Goal: Task Accomplishment & Management: Manage account settings

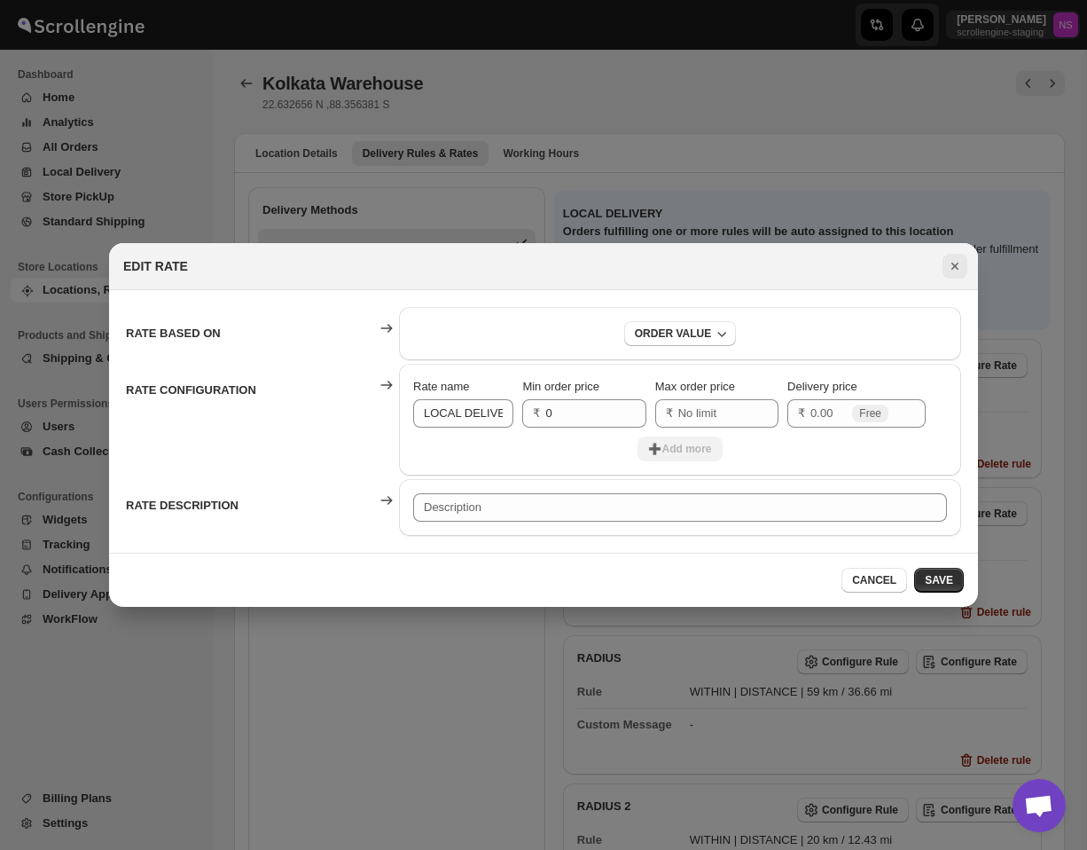
click at [958, 271] on icon "Close" at bounding box center [955, 266] width 18 height 18
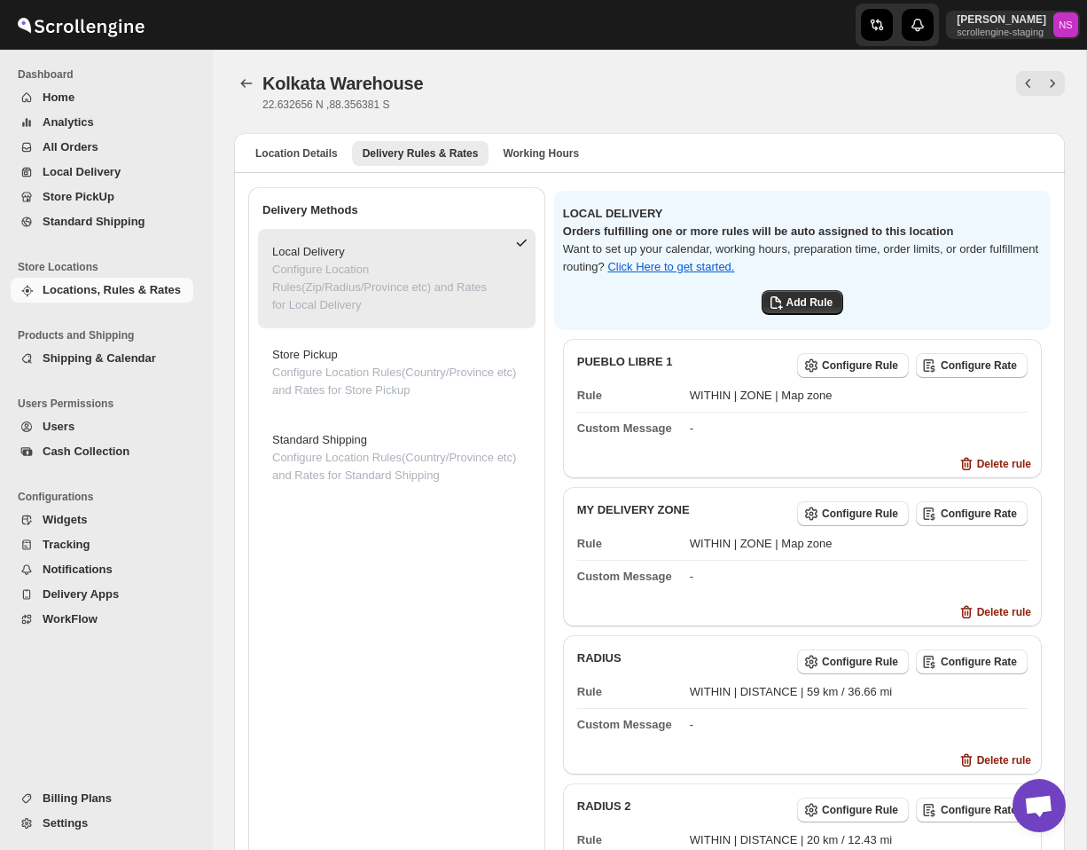
click at [982, 100] on div "Kolkata Warehouse 22.632656 N ,88.356381 S" at bounding box center [649, 91] width 831 height 41
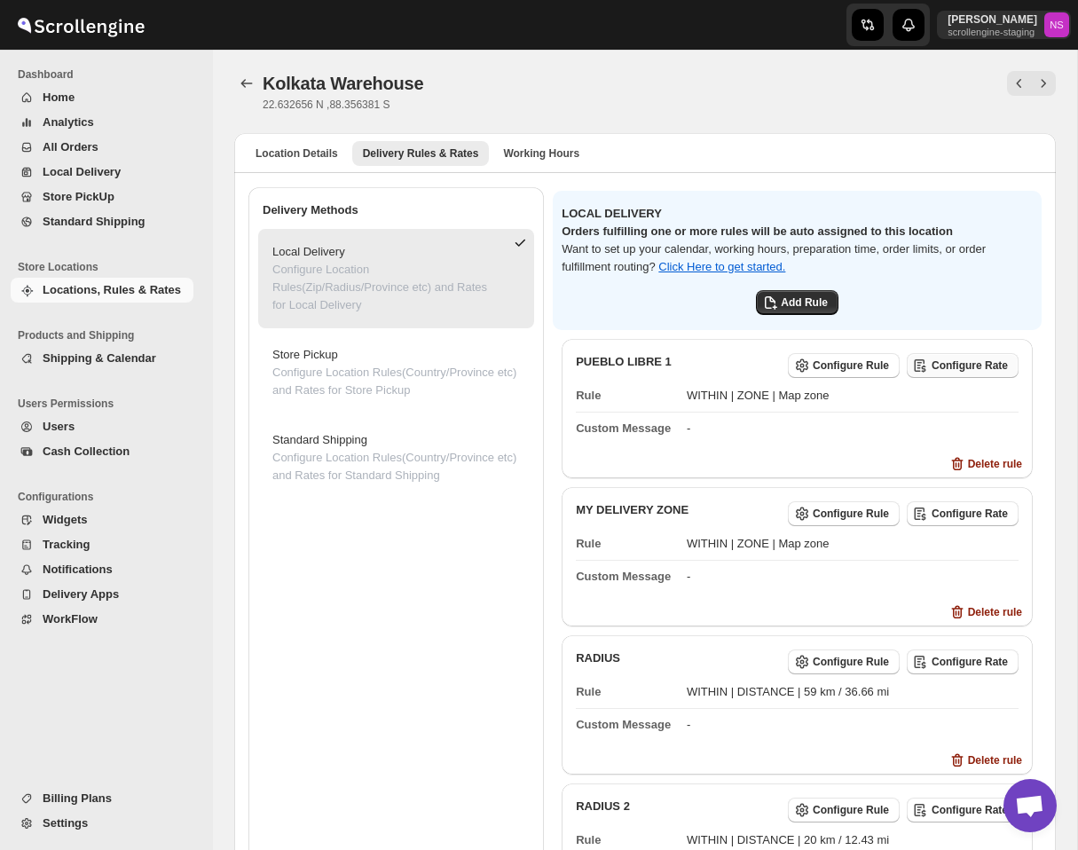
click at [964, 372] on button "Configure Rate" at bounding box center [962, 365] width 112 height 25
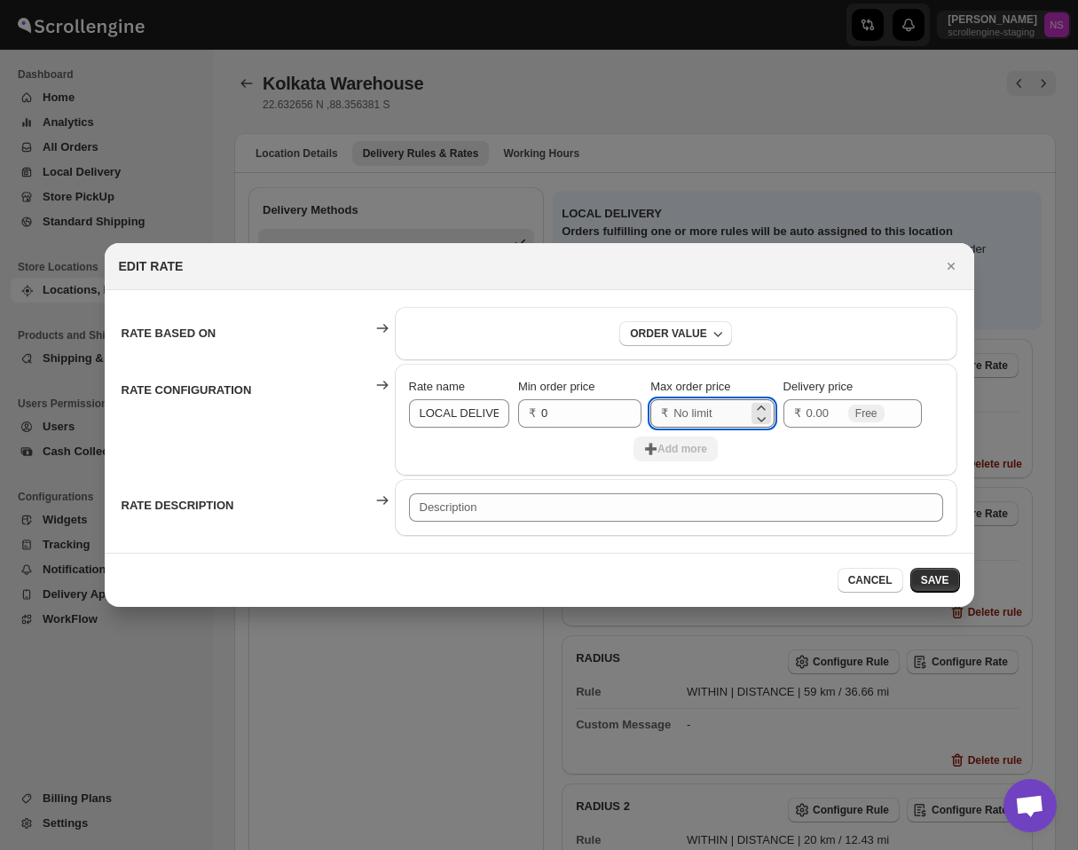
click at [698, 416] on input "Max order price" at bounding box center [710, 413] width 74 height 28
type input "100"
click at [827, 414] on input "Delivery price" at bounding box center [825, 413] width 38 height 28
type input "20"
click at [673, 442] on button "➕Add more" at bounding box center [675, 448] width 84 height 25
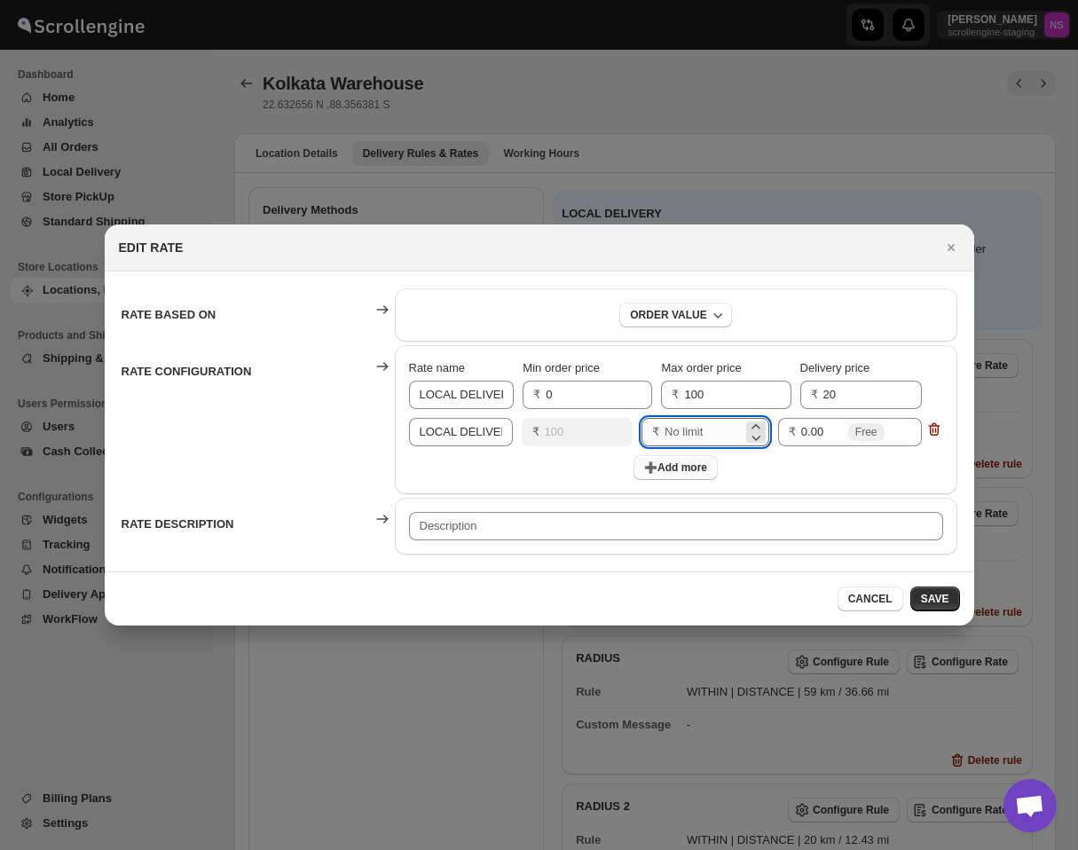
click at [670, 427] on input "Max order price" at bounding box center [703, 432] width 78 height 28
type input "200"
click at [815, 434] on input "0.00" at bounding box center [822, 432] width 43 height 28
drag, startPoint x: 829, startPoint y: 433, endPoint x: 751, endPoint y: 433, distance: 78.0
click at [752, 433] on div "Rate name LOCAL DELIVERY Min order price ₹ 100 Max order price ₹ 200 Delivery p…" at bounding box center [676, 436] width 534 height 37
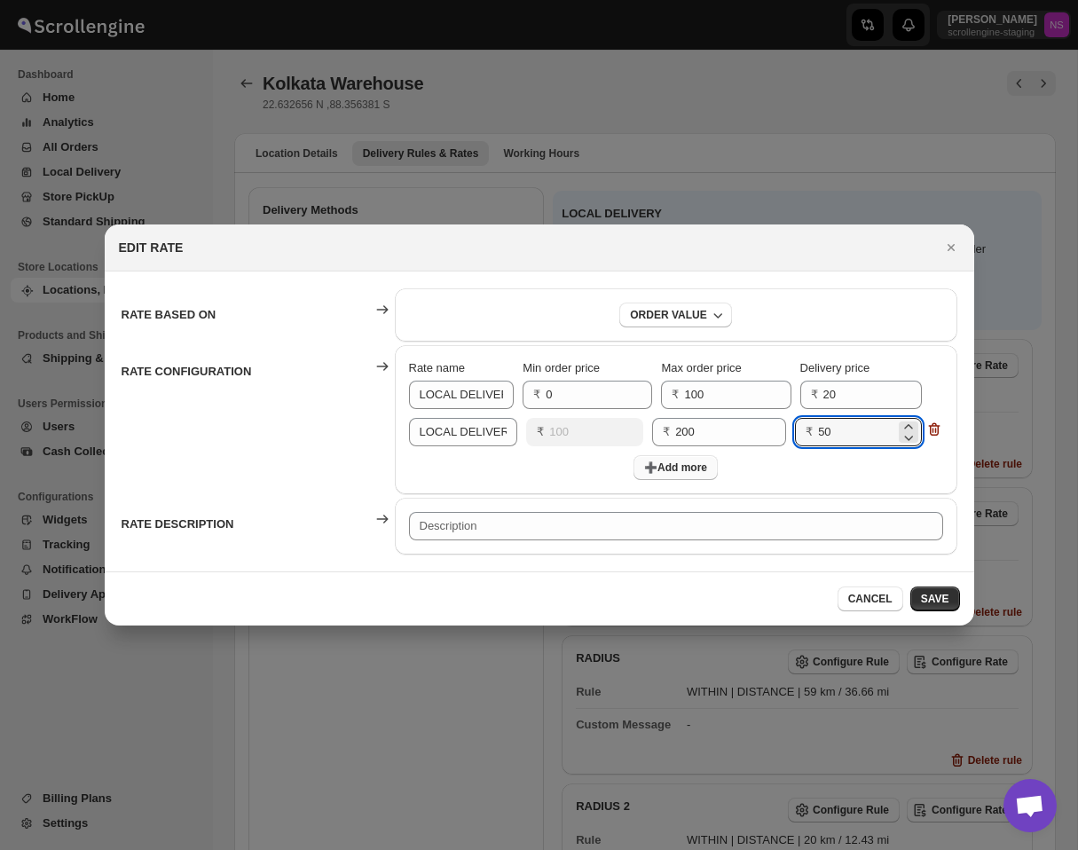
type input "50"
click at [759, 463] on div "➕Add more" at bounding box center [676, 467] width 534 height 25
click at [692, 474] on span "➕Add more" at bounding box center [675, 467] width 63 height 14
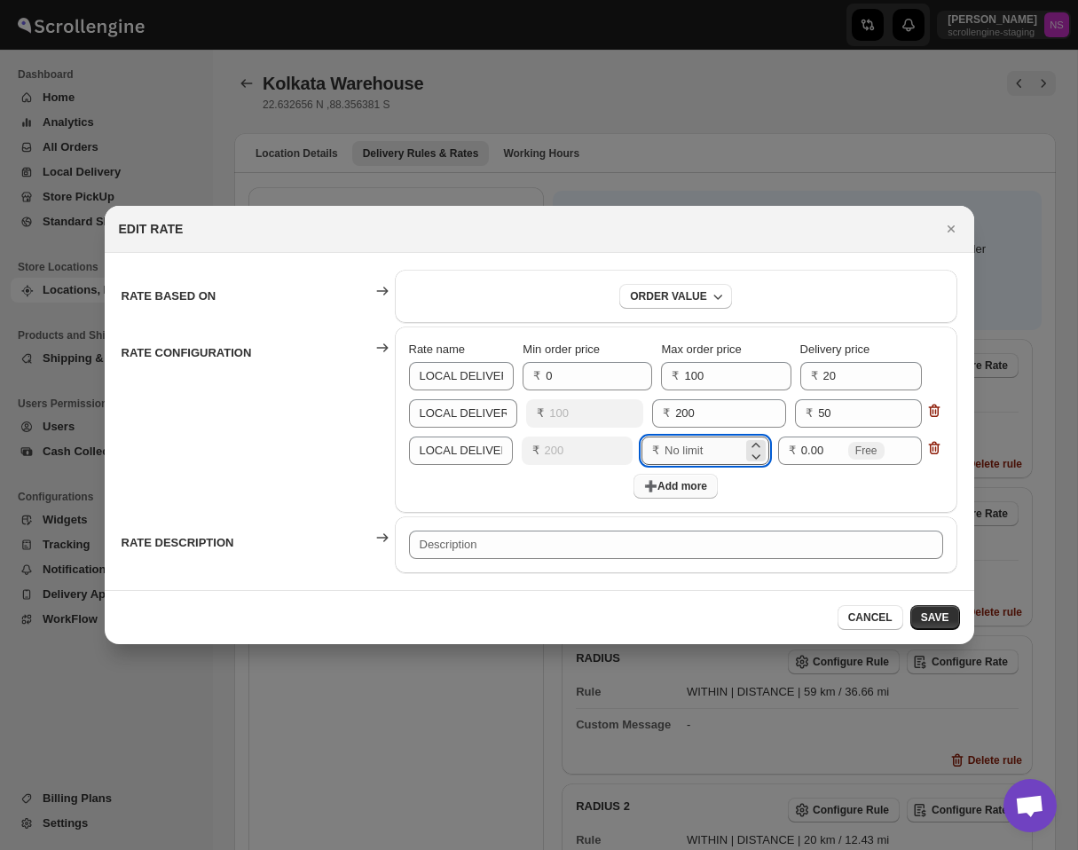
click at [699, 453] on input "Max order price" at bounding box center [703, 450] width 78 height 28
type input "300"
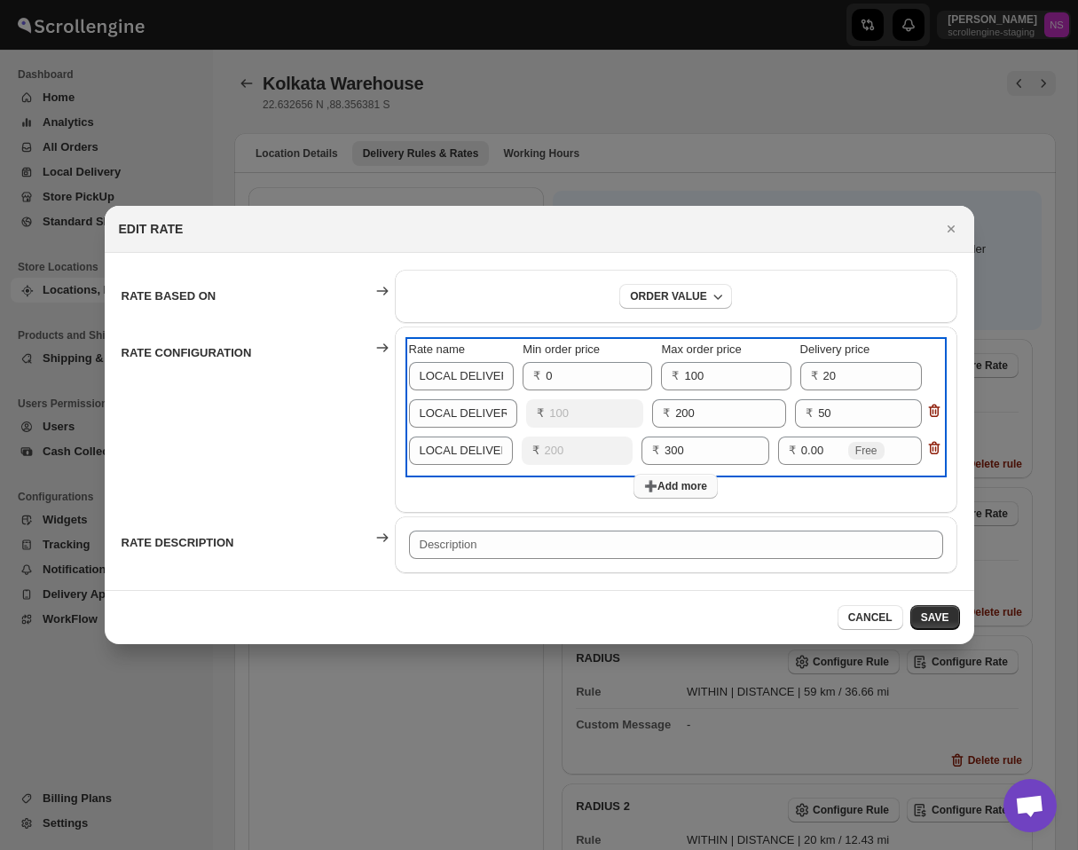
click at [823, 473] on div "Rate name LOCAL DELIVERY Min order price ₹ 200 Max order price ₹ 300 Delivery p…" at bounding box center [676, 454] width 534 height 37
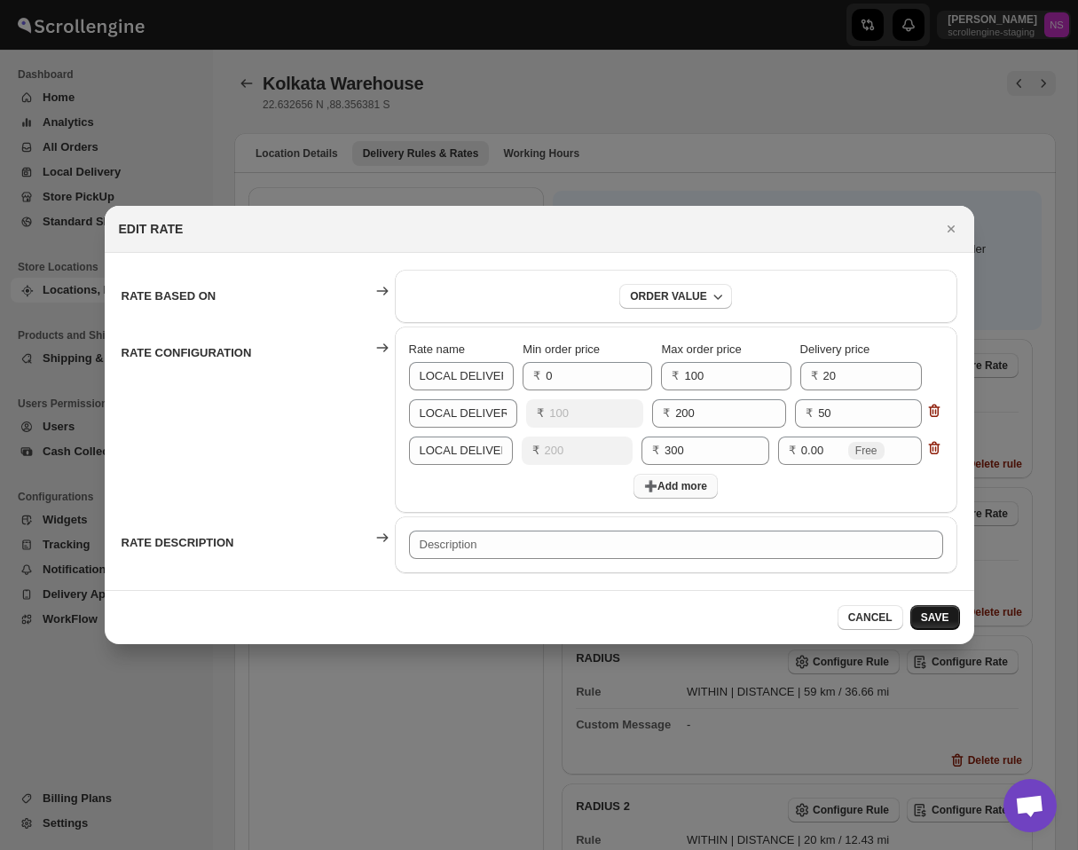
click at [939, 620] on span "SAVE" at bounding box center [935, 617] width 28 height 14
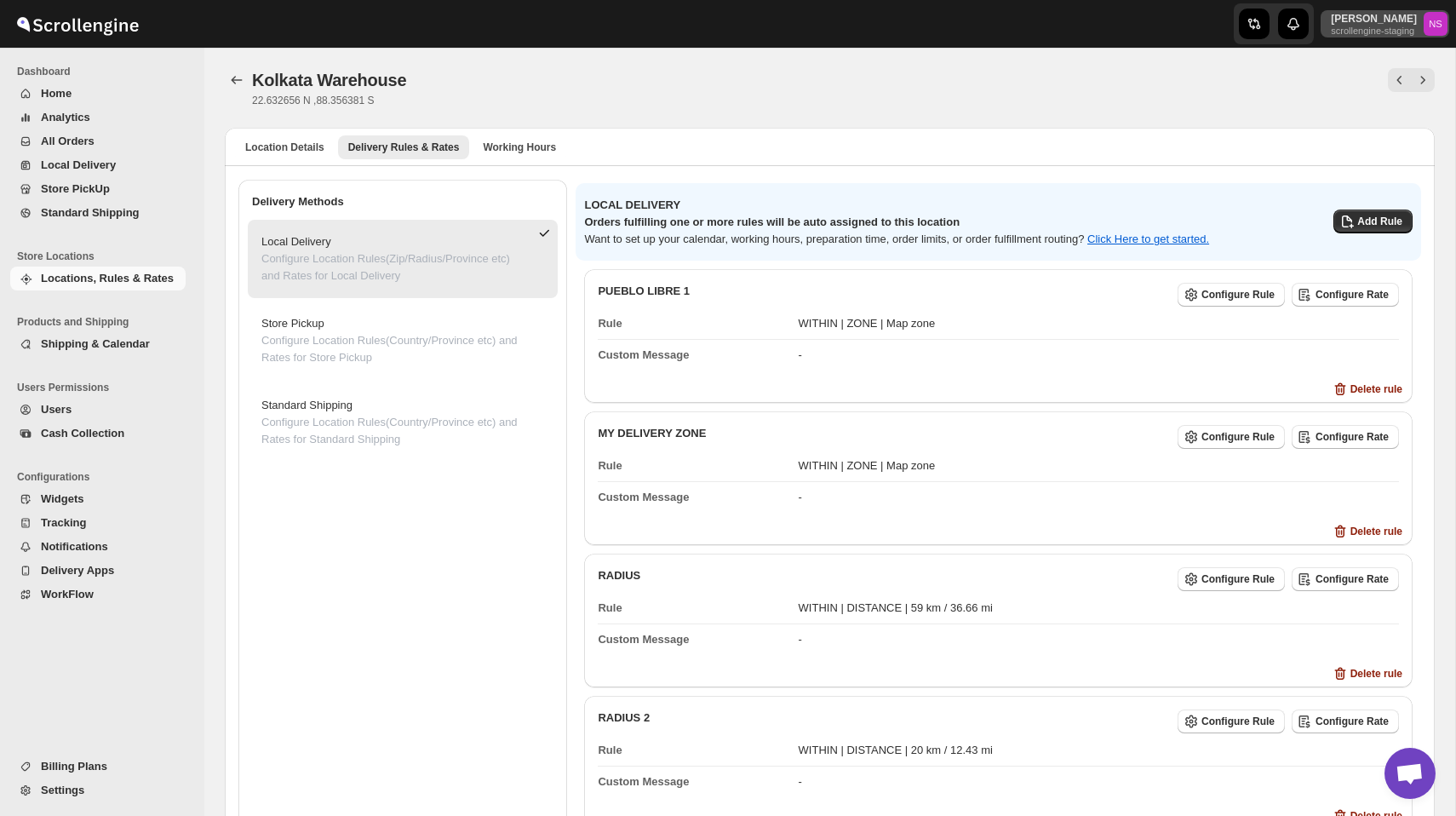
click at [1042, 24] on p "[PERSON_NAME]" at bounding box center [1373, 18] width 86 height 13
click at [1042, 66] on span "Online Store" at bounding box center [1401, 70] width 61 height 12
